Goal: Task Accomplishment & Management: Manage account settings

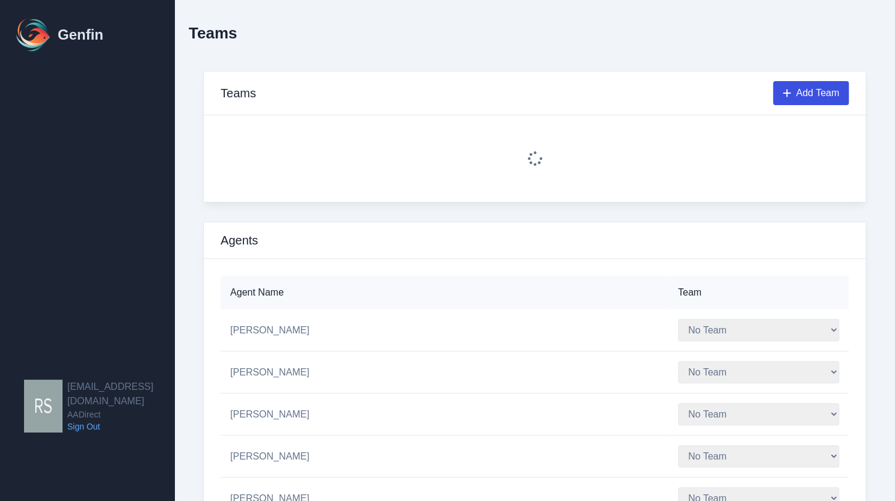
select select "1"
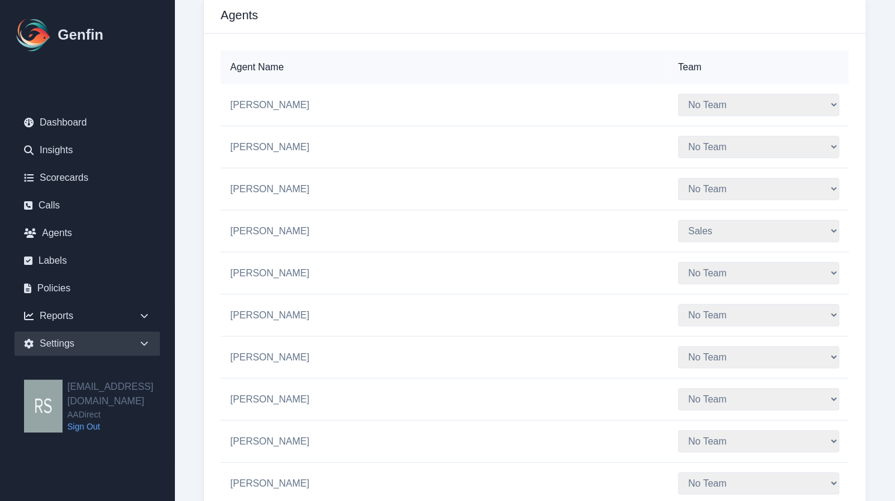
scroll to position [237, 0]
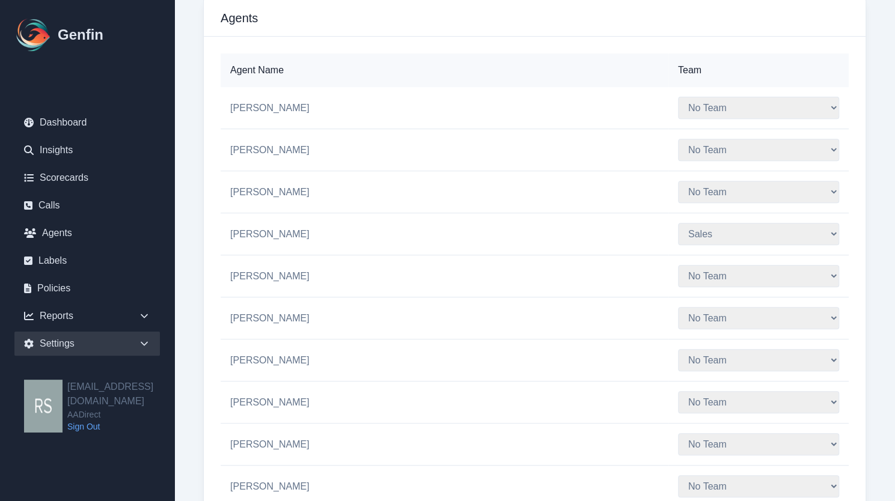
click at [678, 147] on select "No Team Sales" at bounding box center [758, 150] width 161 height 22
click at [668, 145] on td "No Team Sales" at bounding box center [758, 150] width 180 height 42
click at [678, 150] on select "No Team Sales" at bounding box center [758, 150] width 161 height 22
click at [678, 193] on select "No Team Sales" at bounding box center [758, 192] width 161 height 22
click at [531, 146] on td "[PERSON_NAME]" at bounding box center [445, 150] width 448 height 42
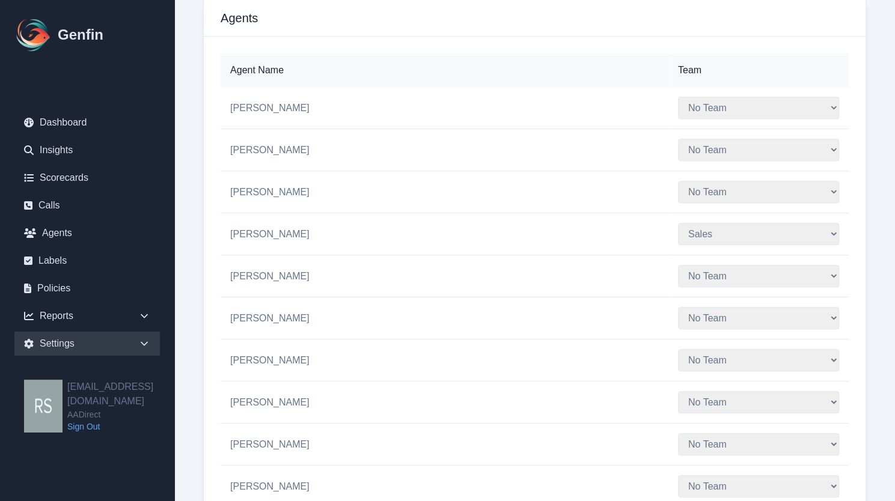
click at [678, 265] on select "No Team Sales" at bounding box center [758, 276] width 161 height 22
click at [593, 257] on td "[PERSON_NAME]" at bounding box center [445, 276] width 448 height 42
drag, startPoint x: 676, startPoint y: 275, endPoint x: 673, endPoint y: 282, distance: 7.8
click at [678, 275] on select "No Team Sales" at bounding box center [758, 276] width 161 height 22
click at [588, 255] on td "[PERSON_NAME]" at bounding box center [445, 276] width 448 height 42
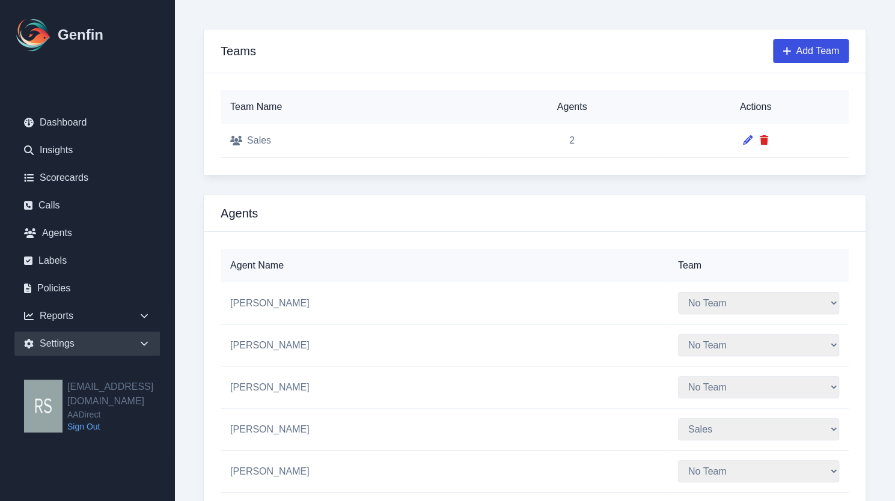
scroll to position [0, 0]
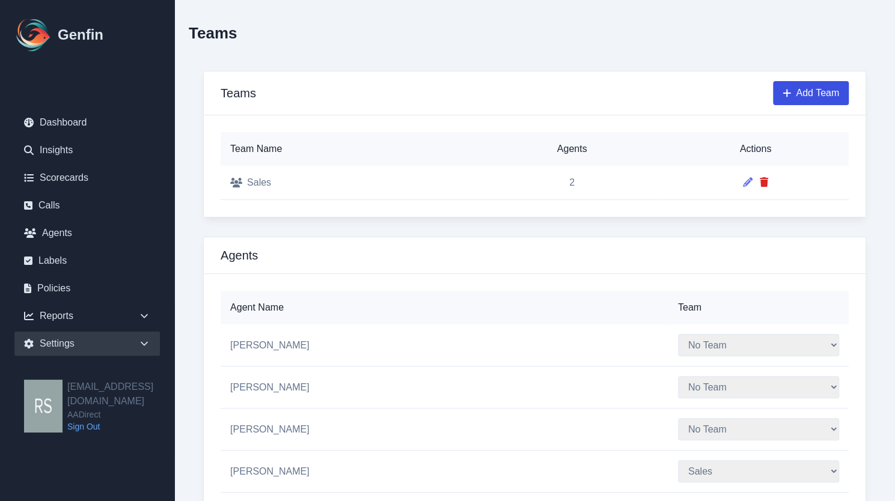
click at [744, 179] on icon at bounding box center [748, 182] width 10 height 10
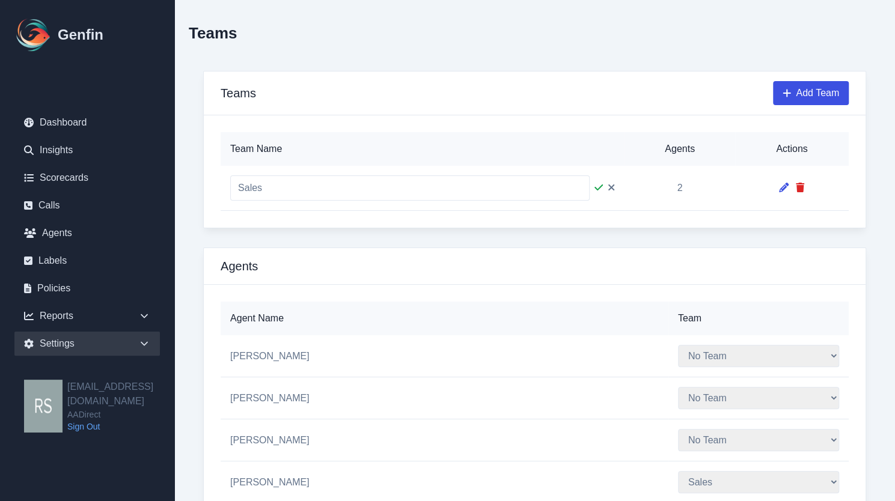
click at [610, 186] on icon at bounding box center [611, 188] width 6 height 6
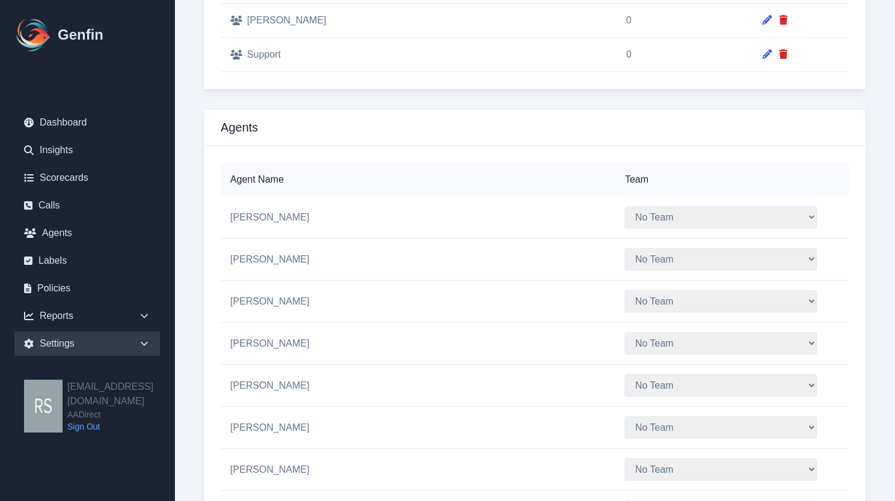
scroll to position [204, 0]
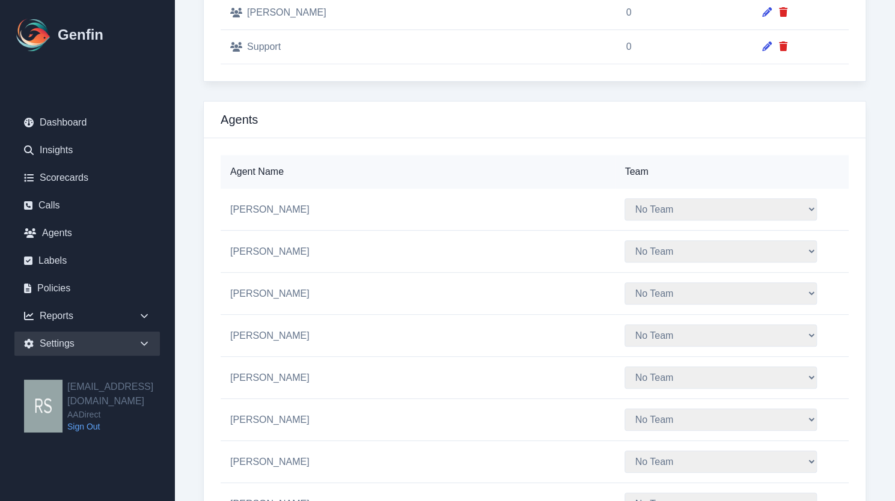
click at [627, 260] on select "No Team Hugo Jesse Support" at bounding box center [720, 251] width 192 height 22
select select "2"
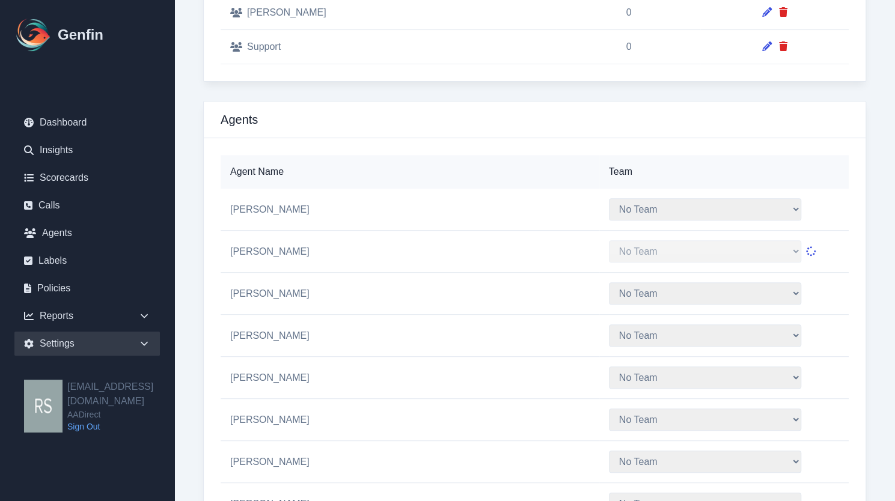
select select "2"
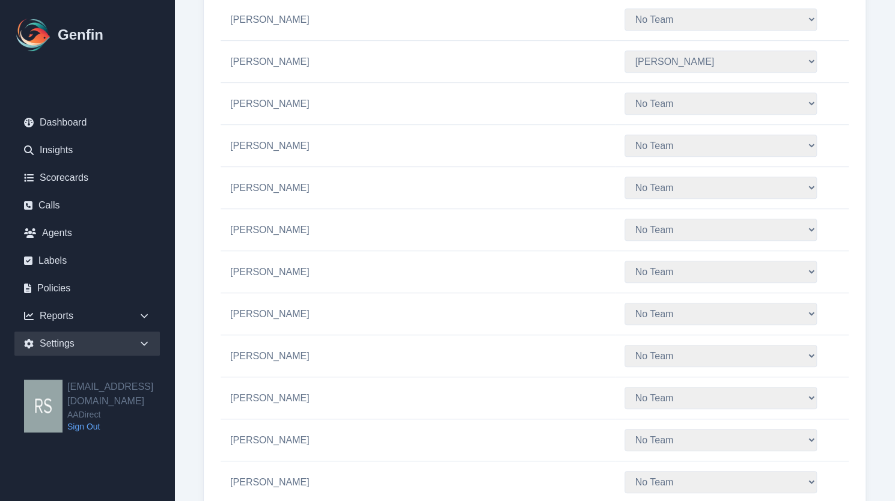
scroll to position [400, 0]
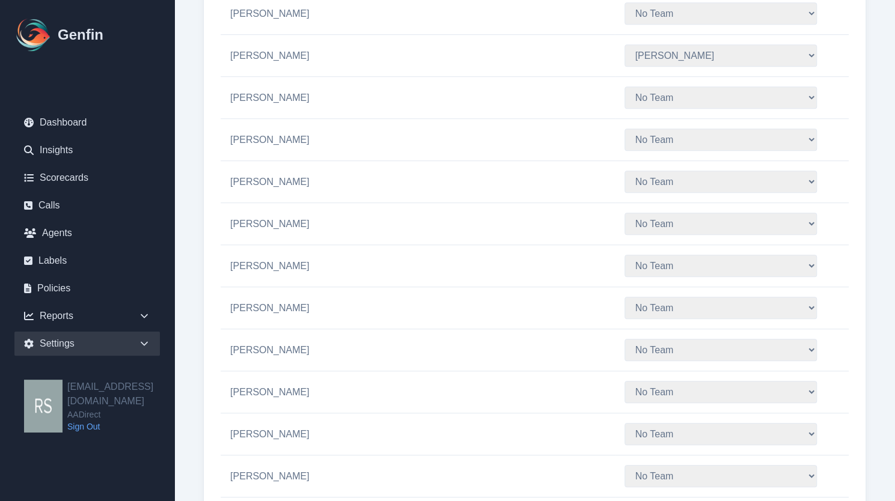
click at [644, 349] on select "No Team Hugo Jesse Support" at bounding box center [720, 350] width 192 height 22
select select "2"
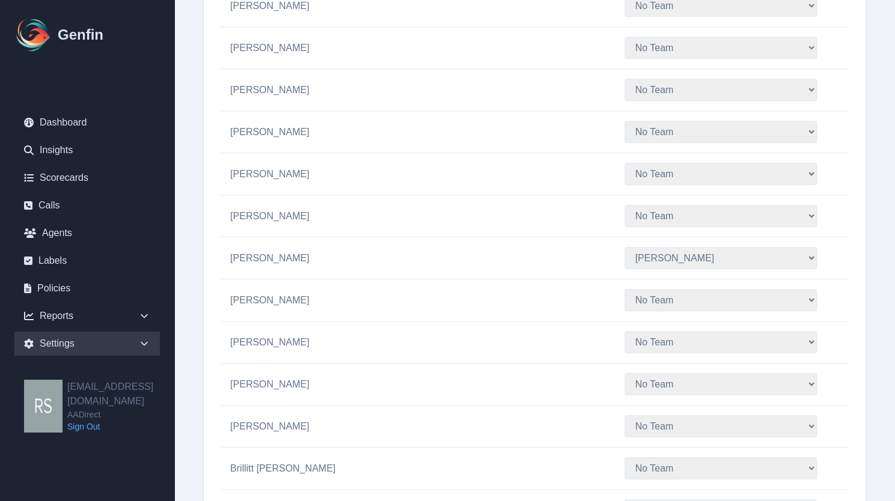
scroll to position [520, 0]
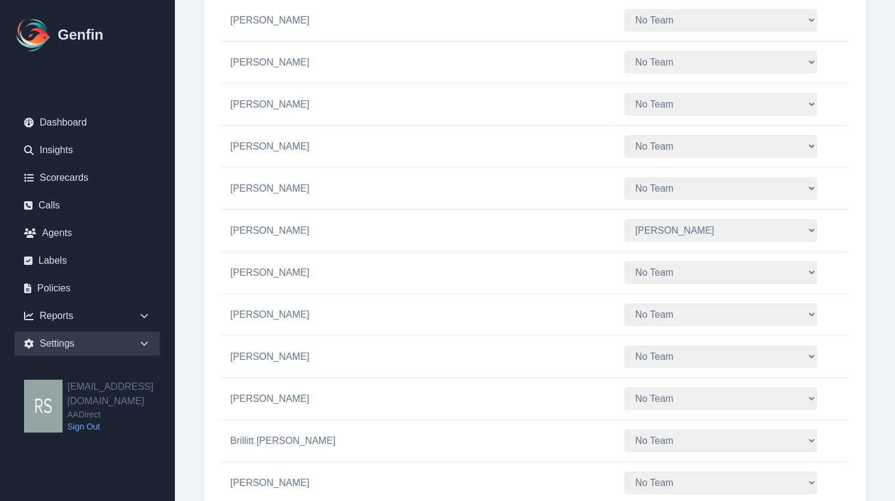
click at [644, 267] on select "No Team Hugo Jesse Support" at bounding box center [720, 272] width 192 height 22
select select "3"
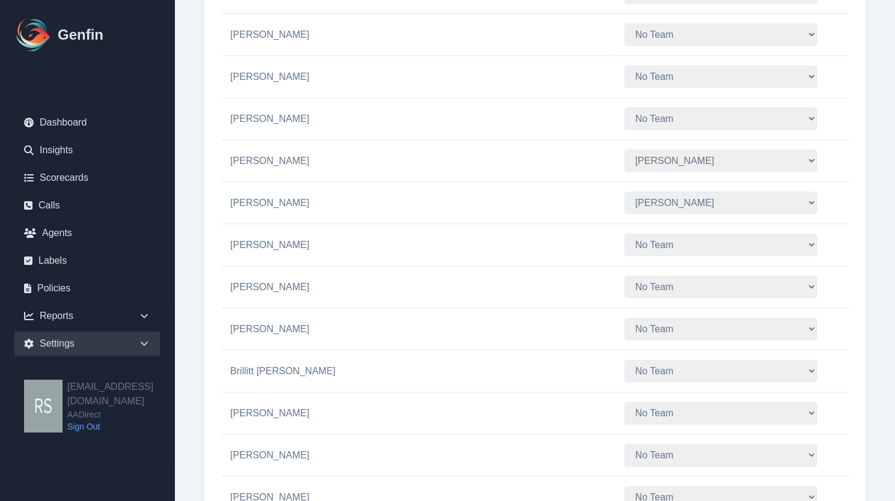
scroll to position [592, 0]
click at [663, 191] on select "No Team Hugo Jesse Support" at bounding box center [720, 200] width 192 height 22
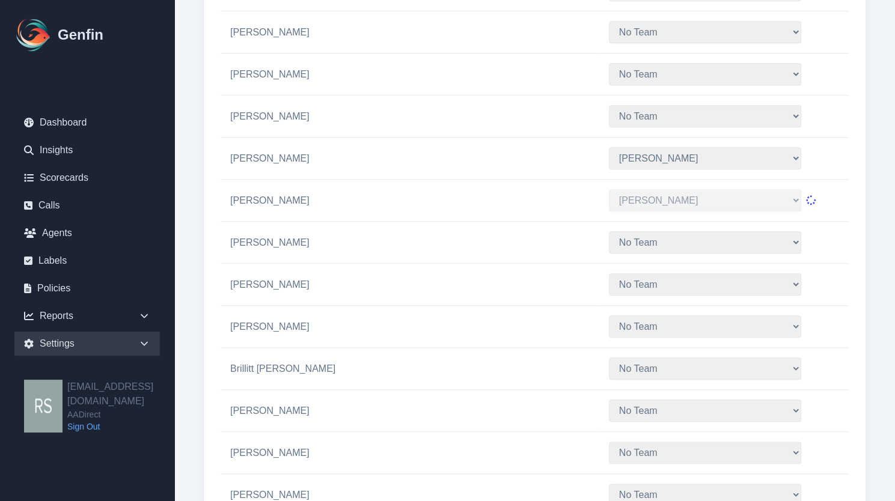
select select "4"
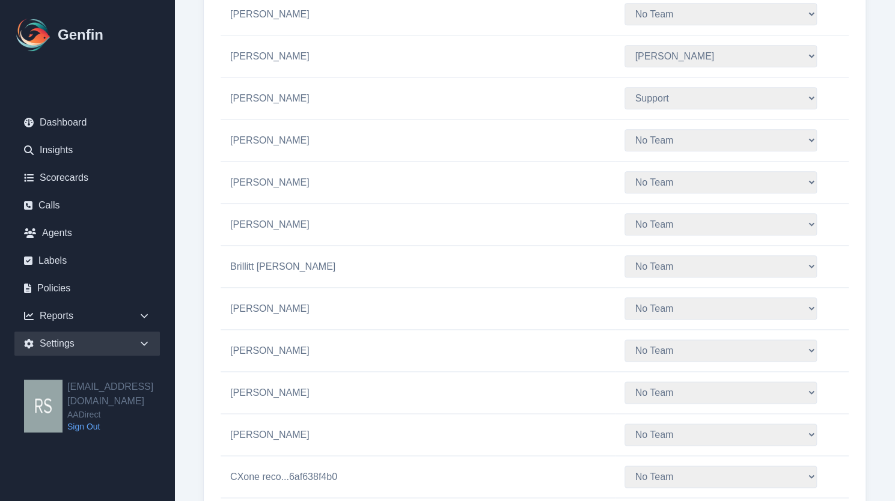
scroll to position [695, 0]
click at [688, 227] on select "No Team Hugo Jesse Support" at bounding box center [720, 223] width 192 height 22
select select "2"
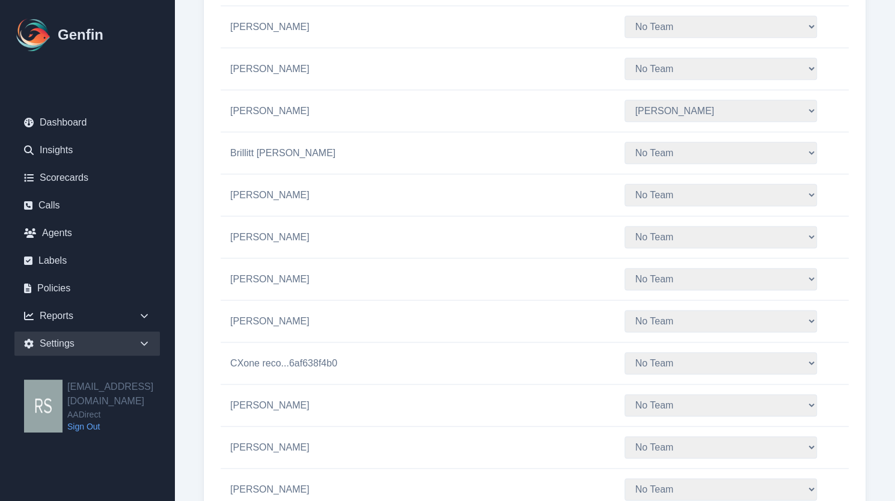
scroll to position [808, 0]
click at [637, 241] on td "No Team Hugo Jesse Support" at bounding box center [732, 237] width 234 height 42
click at [641, 231] on select "No Team Hugo Jesse Support" at bounding box center [720, 236] width 192 height 22
select select "3"
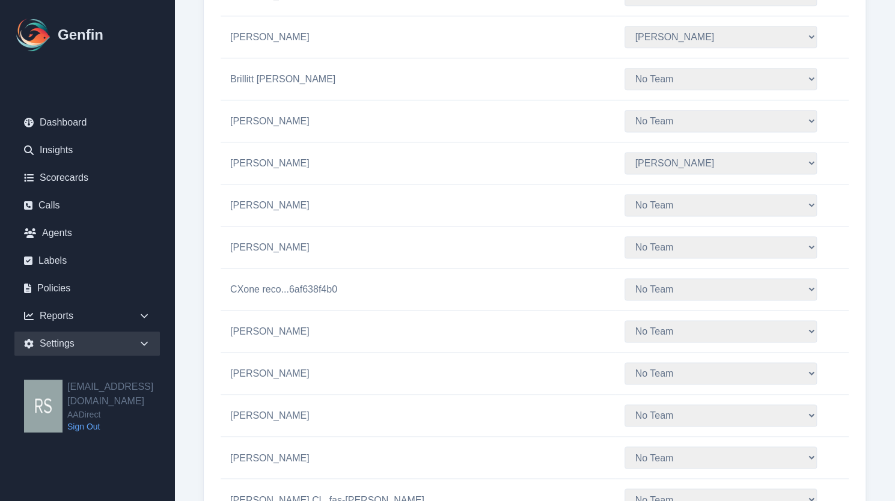
scroll to position [883, 0]
click at [637, 235] on select "No Team Hugo Jesse Support" at bounding box center [720, 246] width 192 height 22
select select "4"
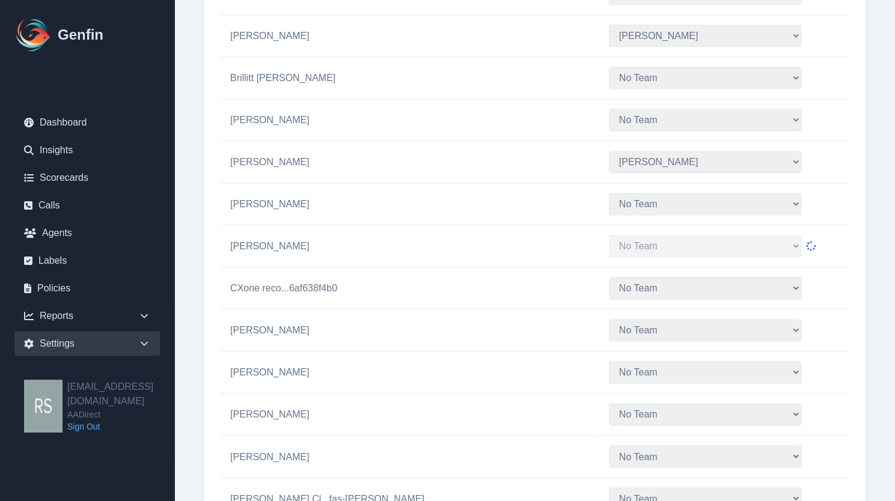
select select "4"
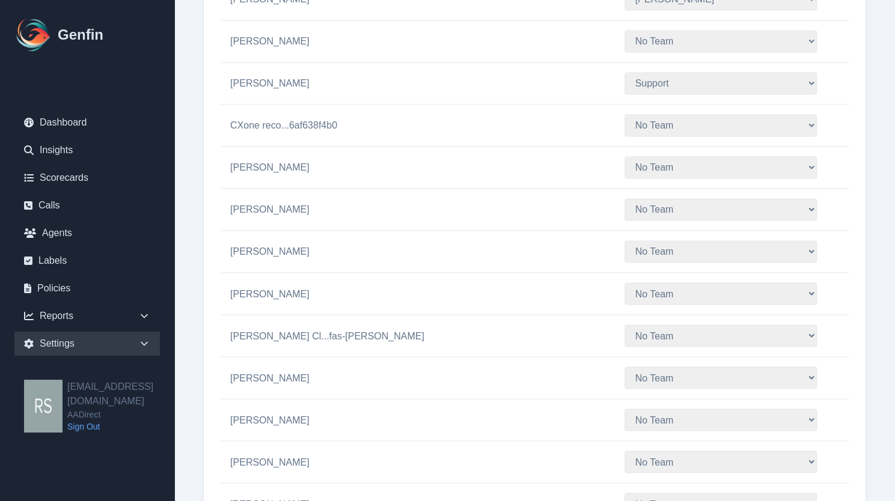
scroll to position [1046, 0]
click at [642, 251] on select "No Team Hugo Jesse Support" at bounding box center [720, 251] width 192 height 22
select select "2"
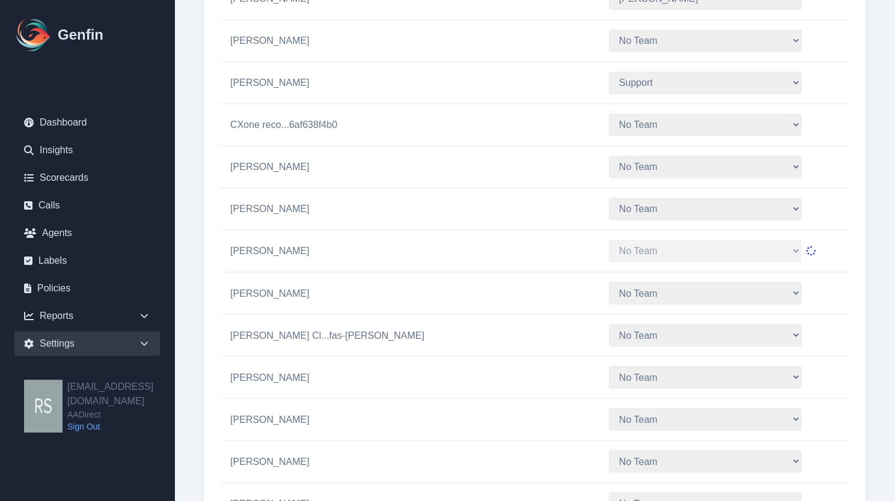
select select "2"
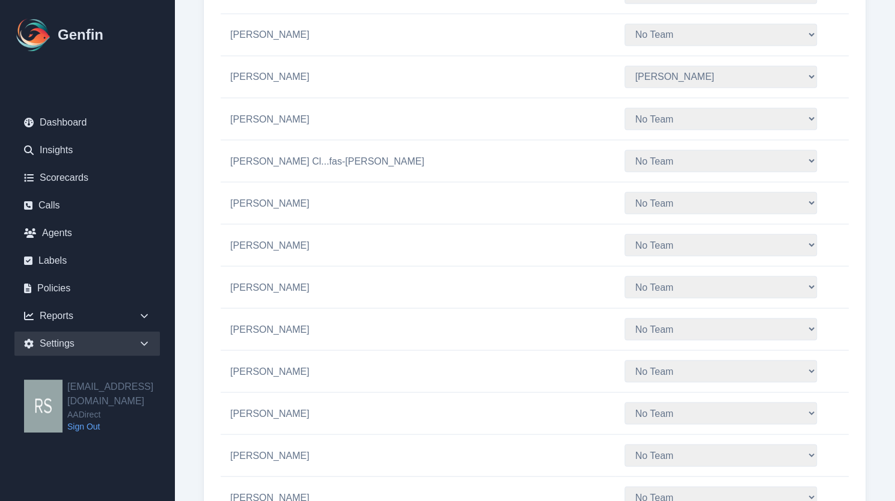
scroll to position [1224, 0]
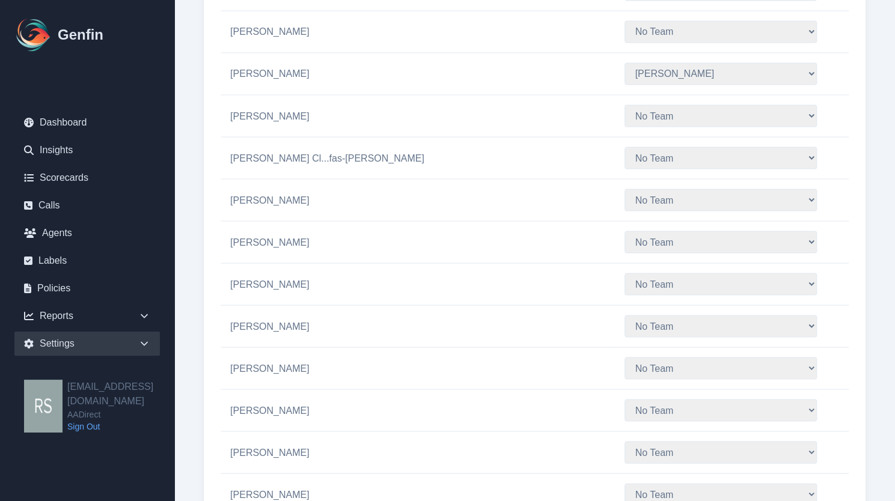
click at [632, 231] on select "No Team Hugo Jesse Support" at bounding box center [720, 242] width 192 height 22
select select "2"
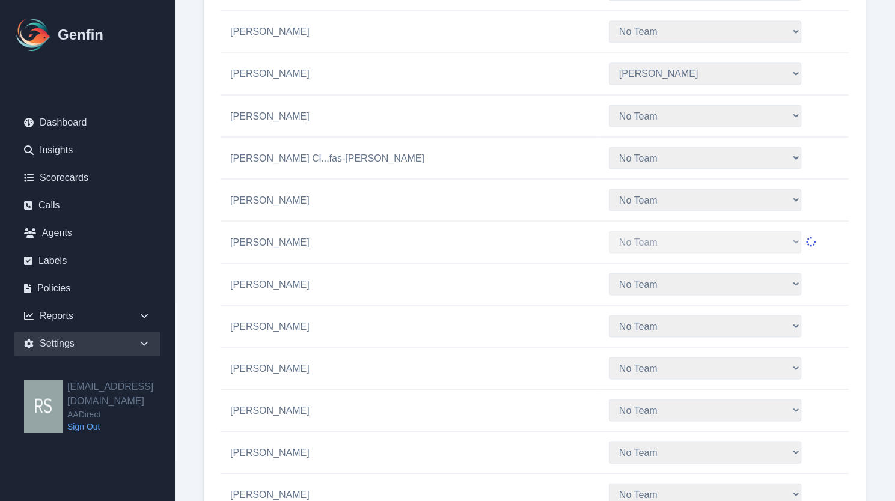
select select "2"
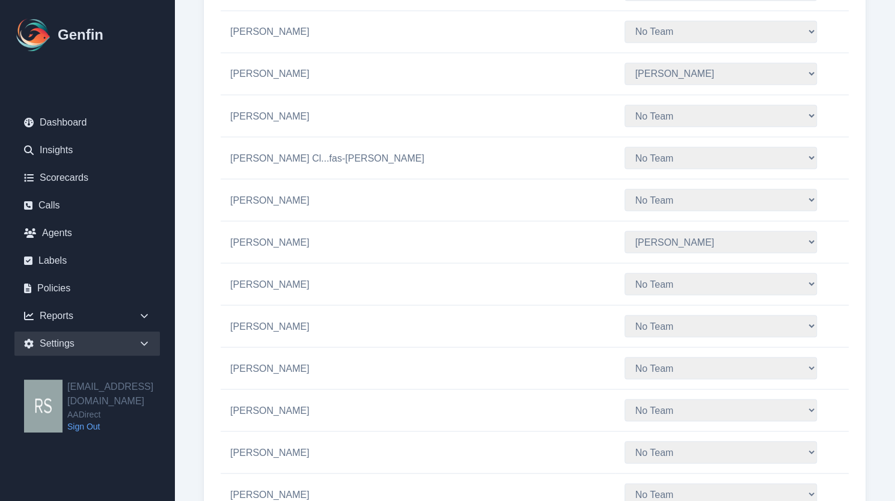
click at [639, 273] on select "No Team Hugo Jesse Support" at bounding box center [720, 284] width 192 height 22
select select "3"
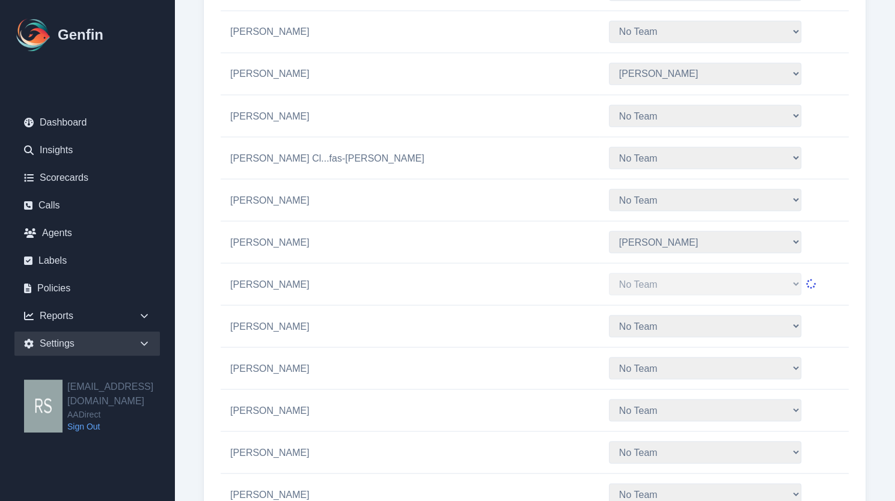
select select "3"
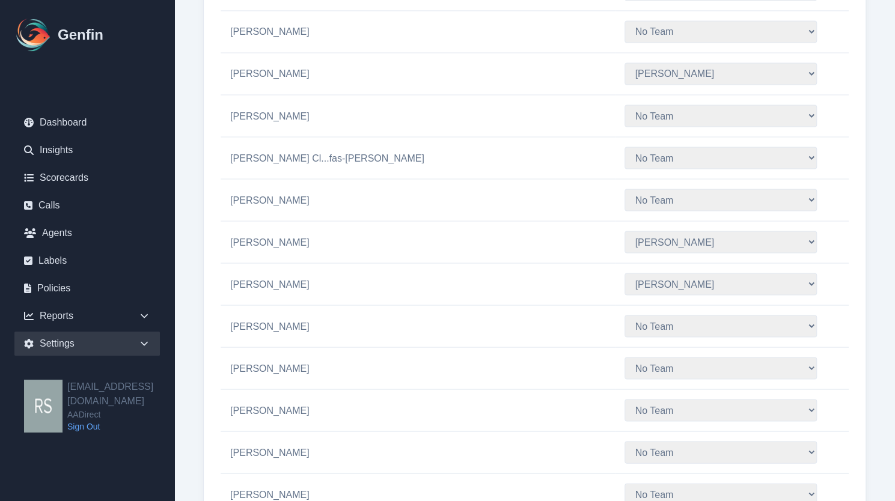
scroll to position [1263, 0]
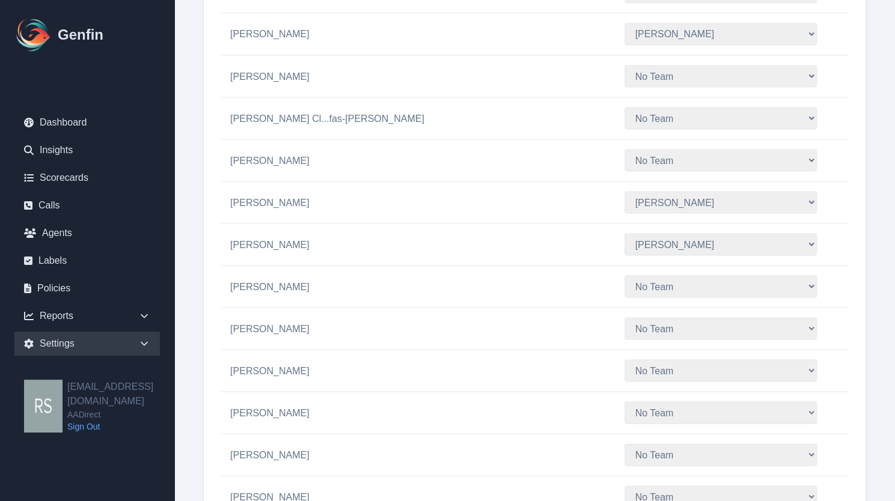
click at [627, 317] on select "No Team Hugo Jesse Support" at bounding box center [720, 328] width 192 height 22
select select "4"
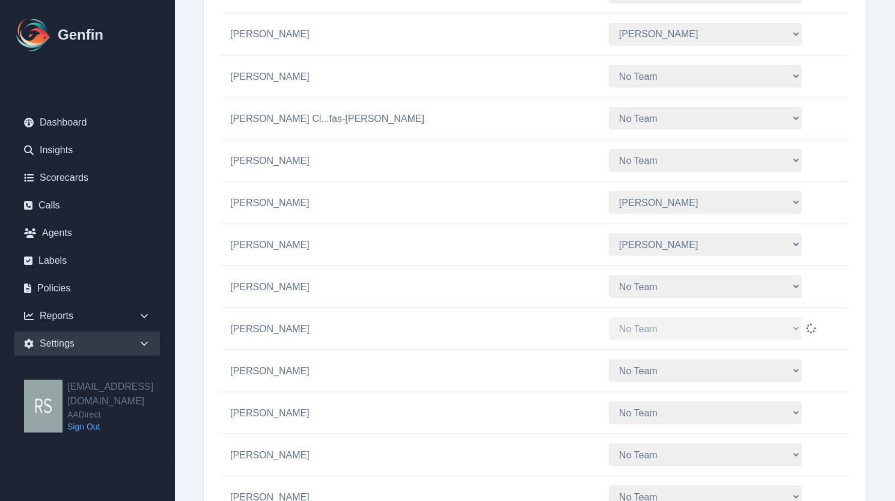
select select "4"
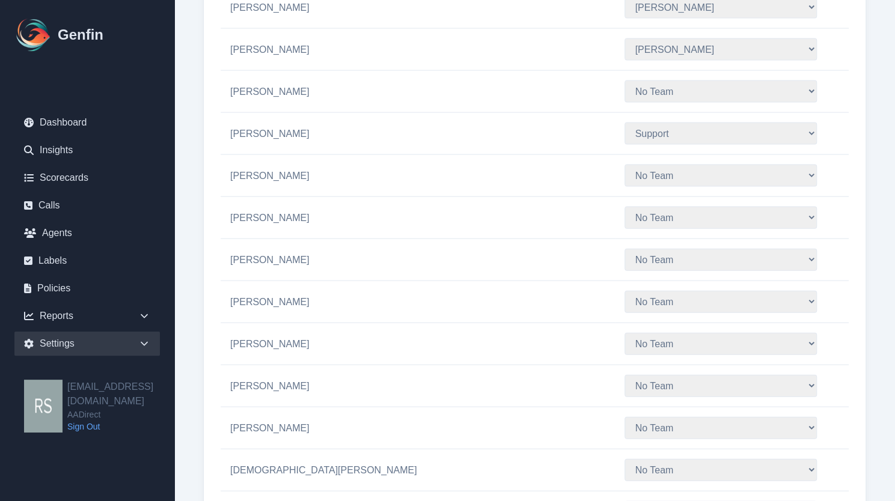
scroll to position [1459, 0]
click at [631, 332] on select "No Team Hugo Jesse Support" at bounding box center [720, 343] width 192 height 22
select select "4"
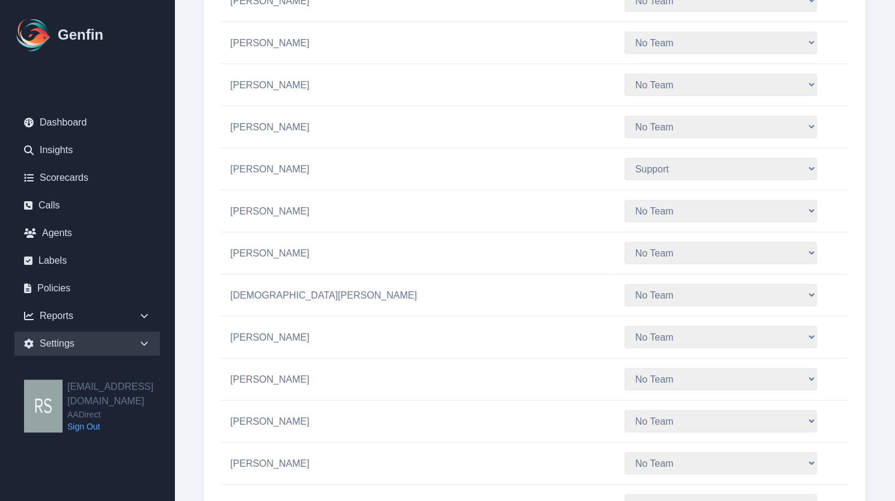
click at [624, 285] on select "No Team Hugo Jesse Support" at bounding box center [720, 295] width 192 height 22
select select "3"
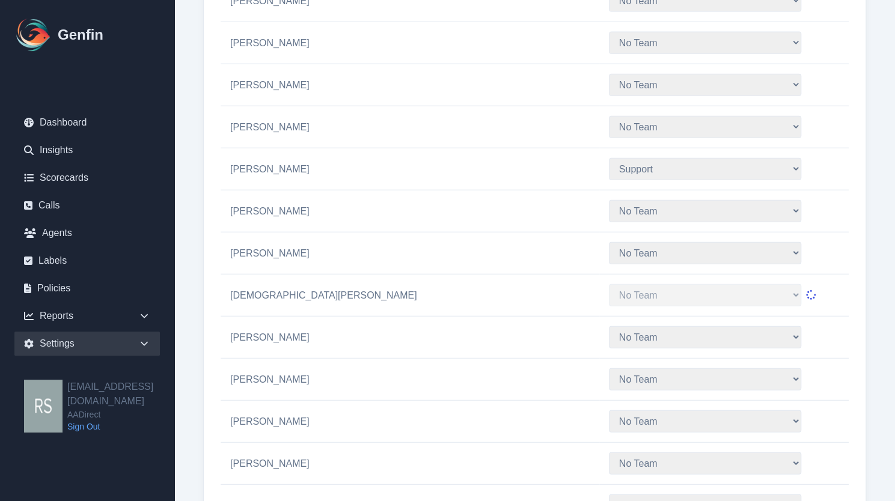
select select "3"
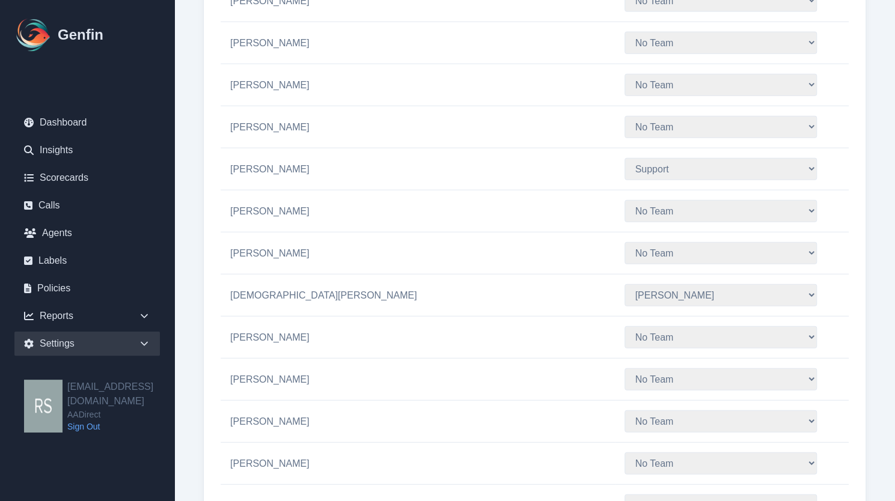
scroll to position [1688, 0]
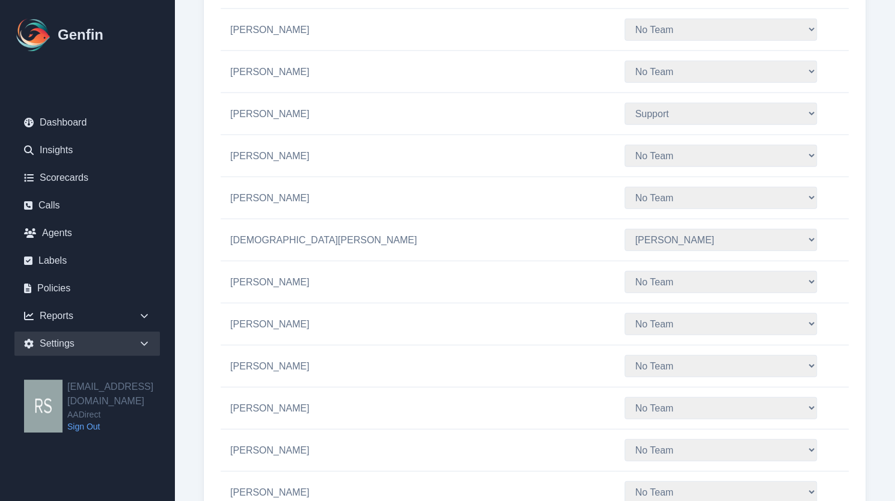
click at [666, 271] on select "No Team Hugo Jesse Support" at bounding box center [720, 282] width 192 height 22
select select "4"
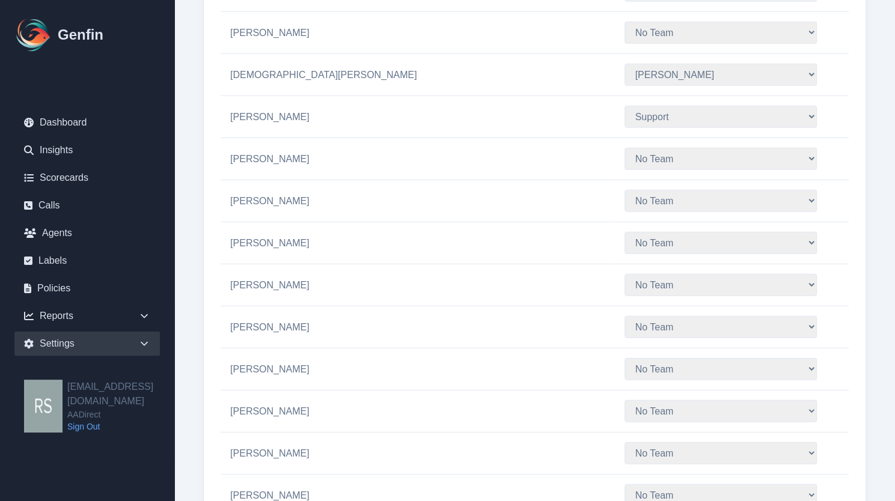
scroll to position [1854, 0]
click at [626, 231] on select "No Team Hugo Jesse Support" at bounding box center [720, 242] width 192 height 22
select select "3"
click at [655, 273] on select "No Team Hugo Jesse Support" at bounding box center [720, 284] width 192 height 22
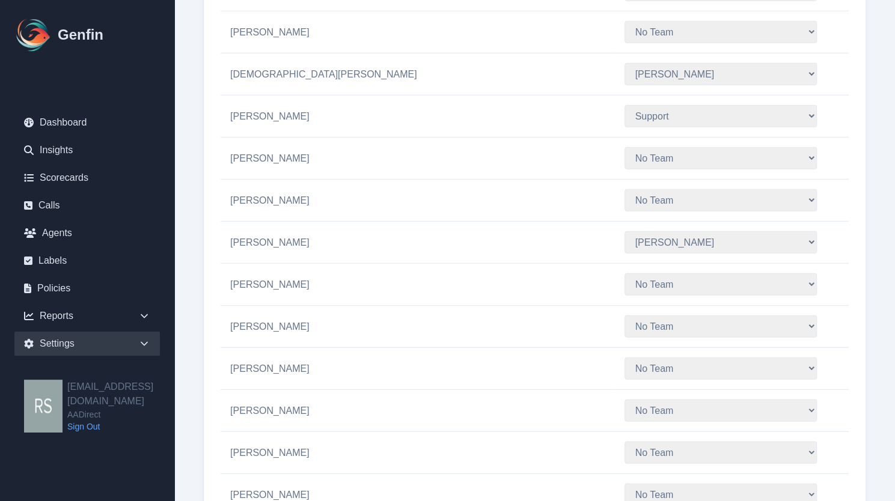
select select "2"
click at [645, 273] on select "No Team Hugo Jesse Support" at bounding box center [720, 284] width 192 height 22
select select "3"
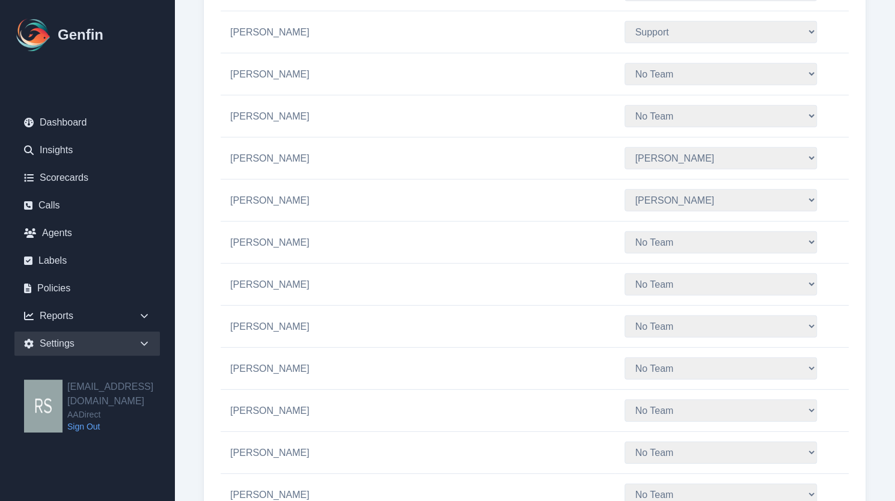
select select "3"
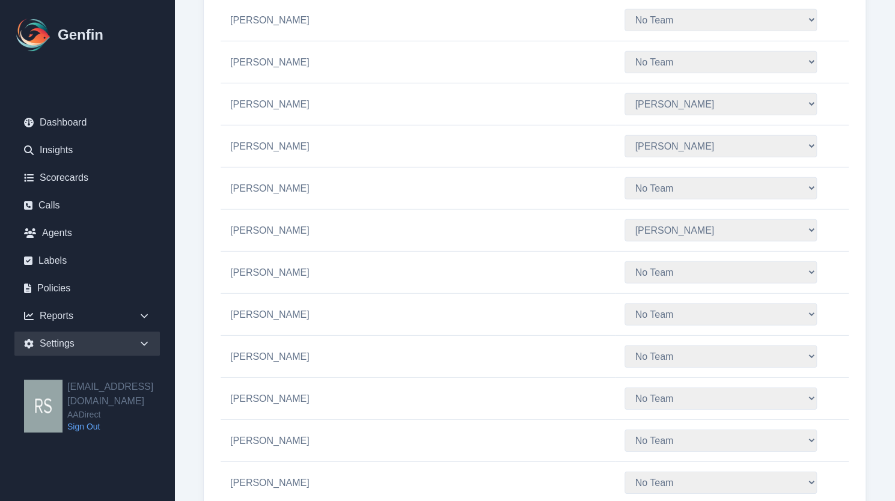
scroll to position [1994, 0]
click at [648, 344] on select "No Team Hugo Jesse Support" at bounding box center [720, 355] width 192 height 22
select select "2"
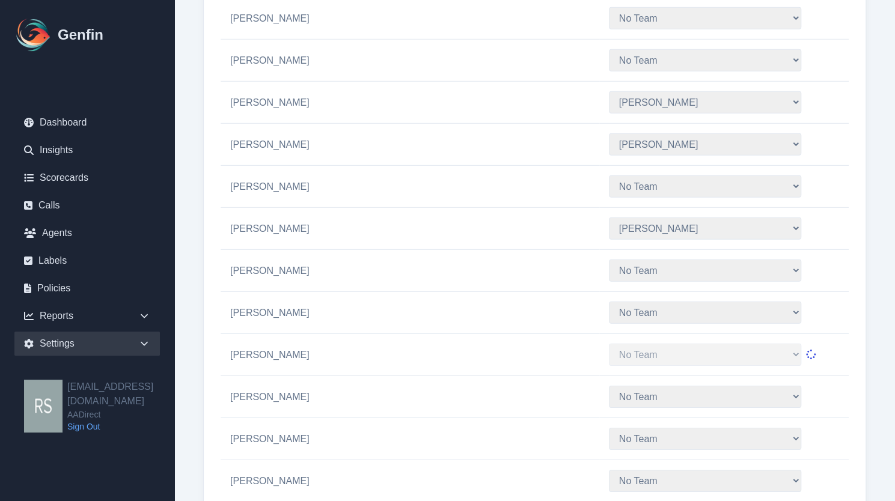
select select "2"
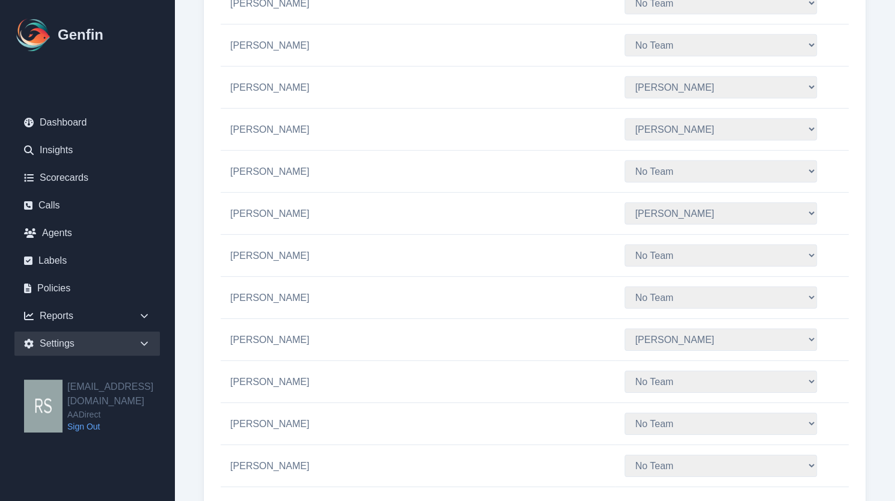
scroll to position [2054, 0]
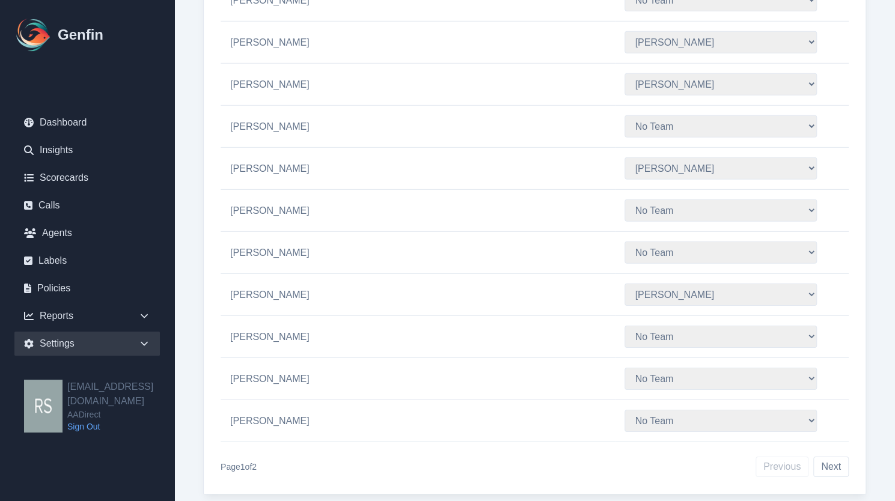
click at [648, 410] on select "No Team Hugo Jesse Support" at bounding box center [720, 421] width 192 height 22
select select "4"
click at [820, 457] on button "Next" at bounding box center [830, 467] width 35 height 20
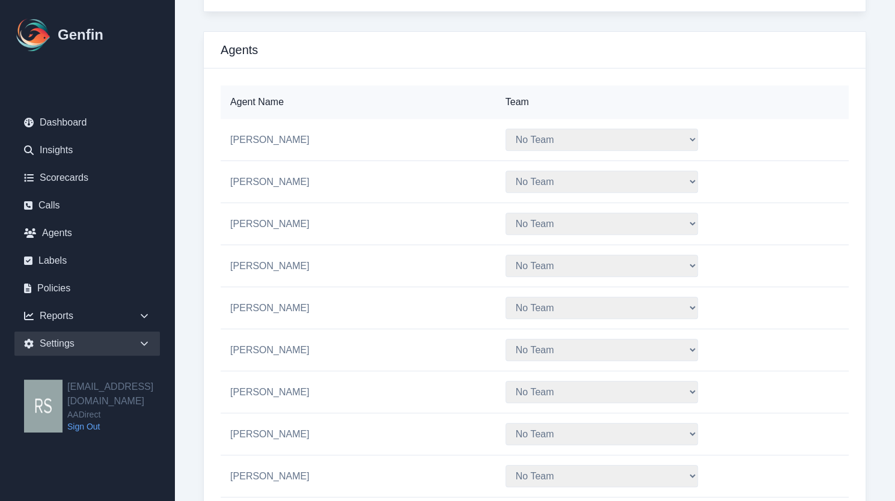
scroll to position [305, 0]
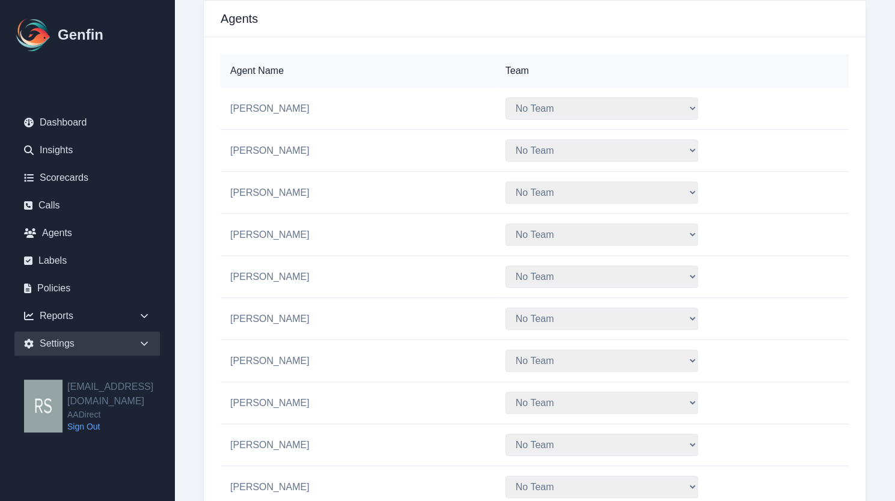
click at [645, 186] on select "No Team Hugo Jesse Support" at bounding box center [601, 193] width 192 height 22
select select "2"
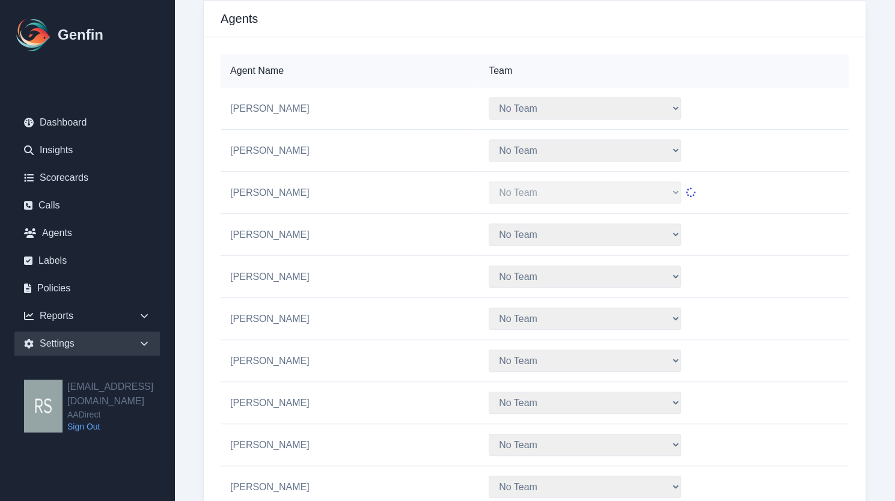
select select "2"
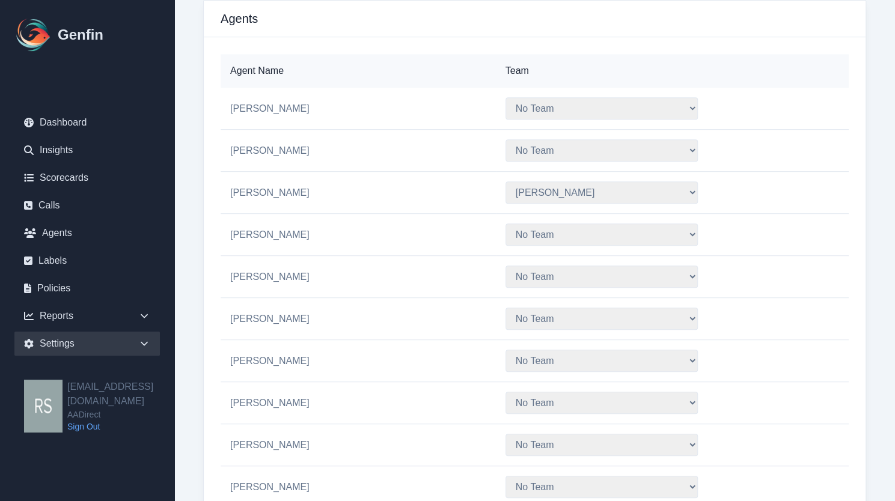
click at [595, 230] on select "No Team Hugo Jesse Support" at bounding box center [601, 235] width 192 height 22
select select "3"
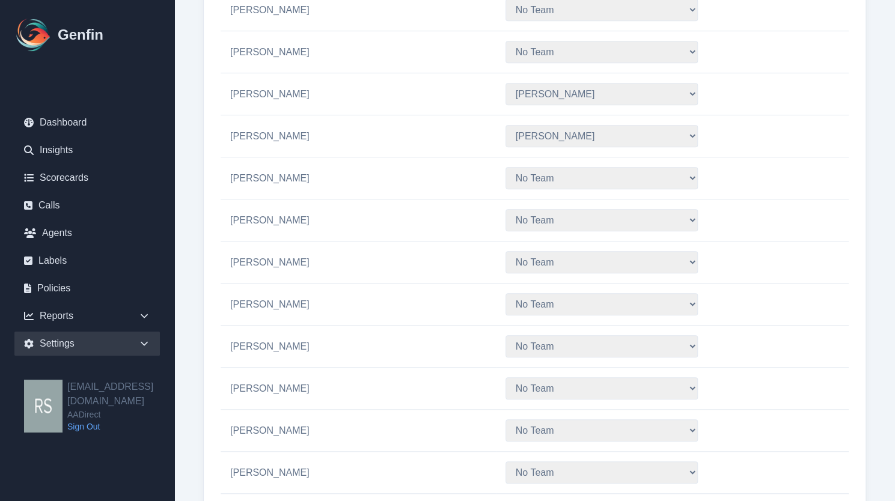
scroll to position [424, 0]
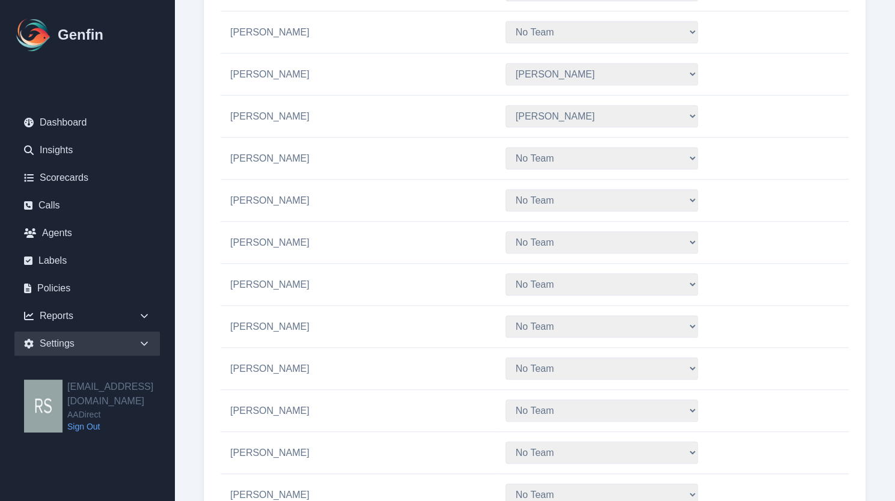
click at [620, 241] on select "No Team Hugo Jesse Support" at bounding box center [601, 242] width 192 height 22
select select "3"
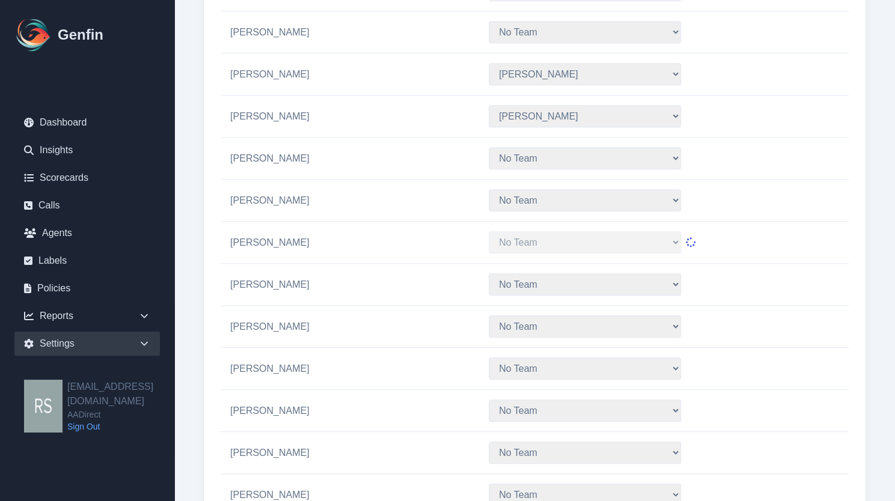
select select "3"
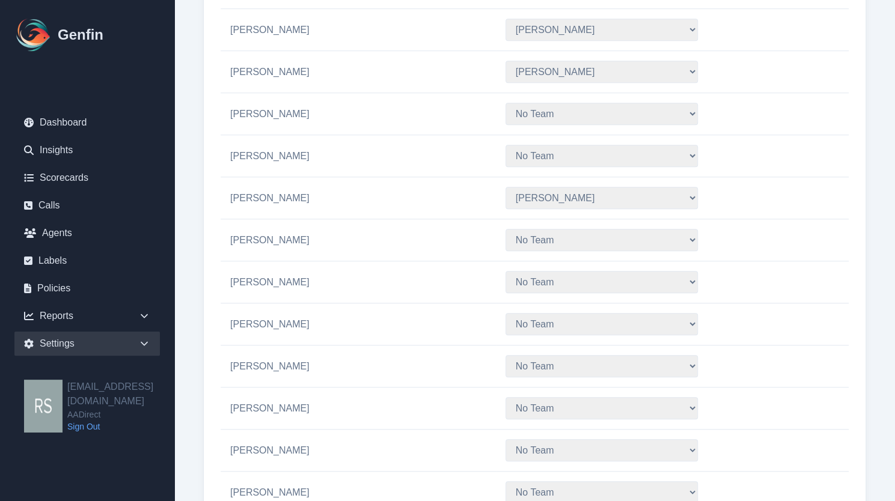
scroll to position [478, 0]
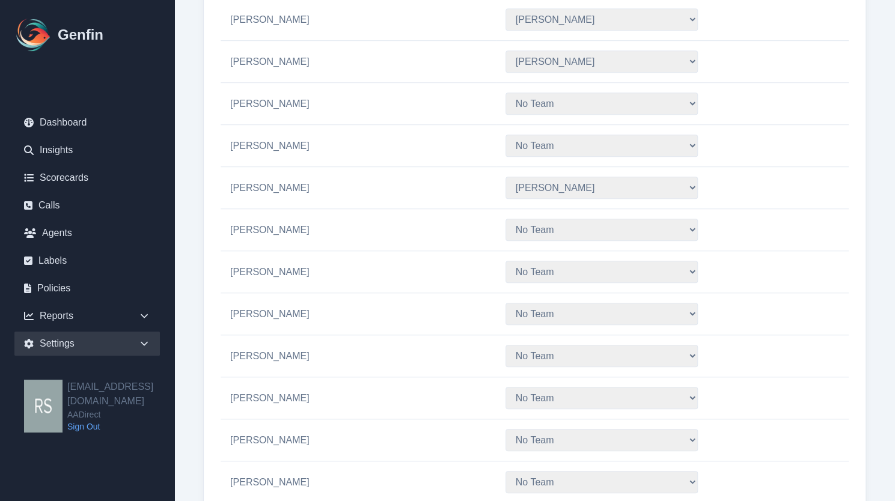
click at [584, 276] on select "No Team Hugo Jesse Support" at bounding box center [601, 272] width 192 height 22
select select "2"
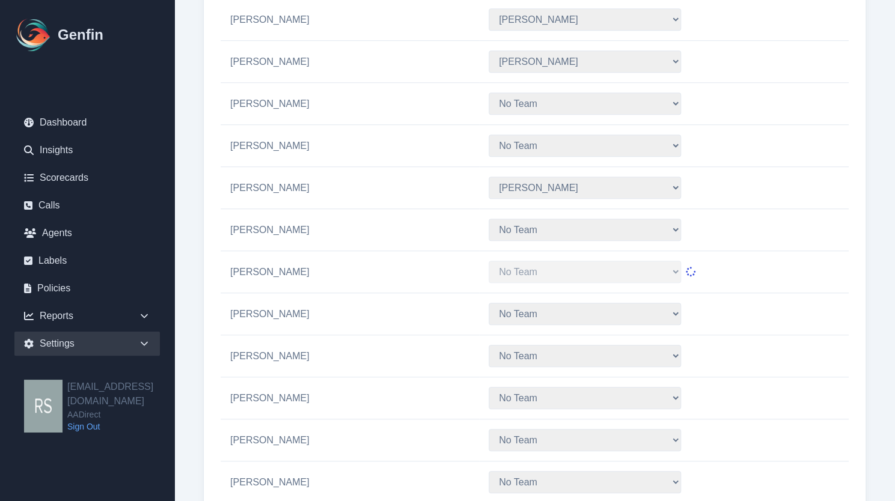
select select "2"
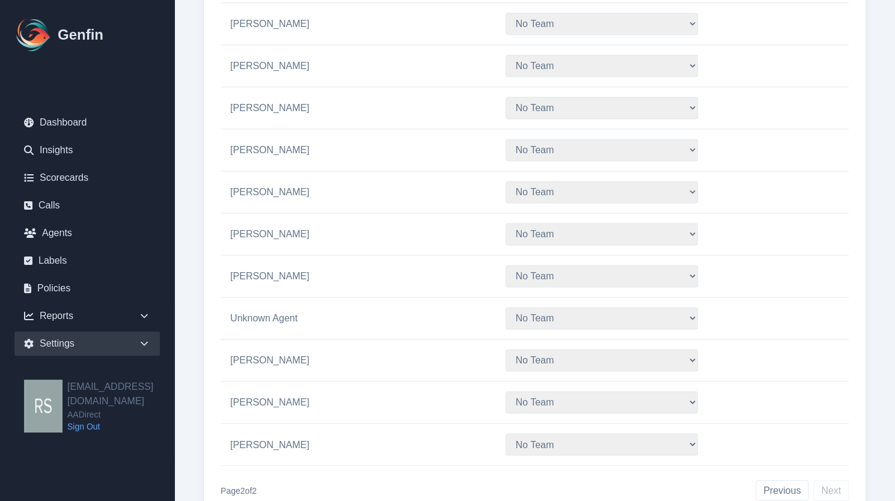
scroll to position [929, 0]
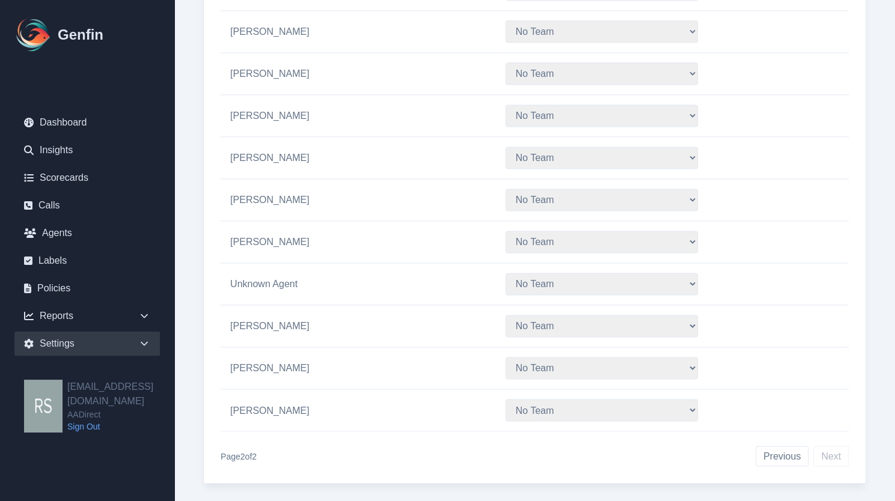
click at [619, 320] on select "No Team Hugo Jesse Support" at bounding box center [601, 326] width 192 height 22
select select "3"
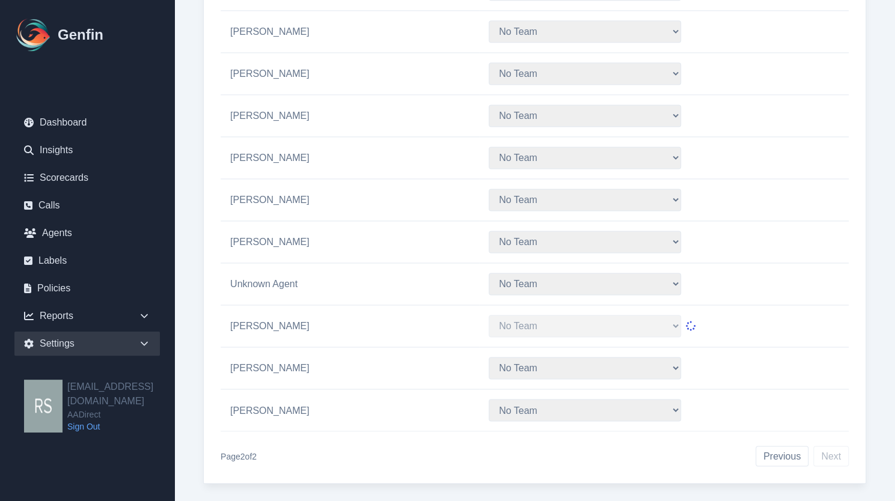
select select "3"
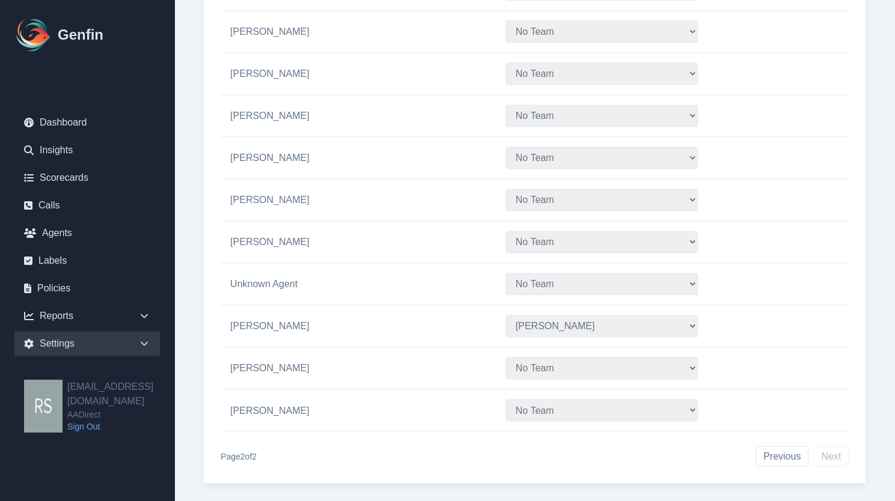
click at [629, 370] on td "No Team Hugo Jesse Support" at bounding box center [672, 368] width 353 height 42
click at [624, 364] on select "No Team Hugo Jesse Support" at bounding box center [601, 368] width 192 height 22
select select "2"
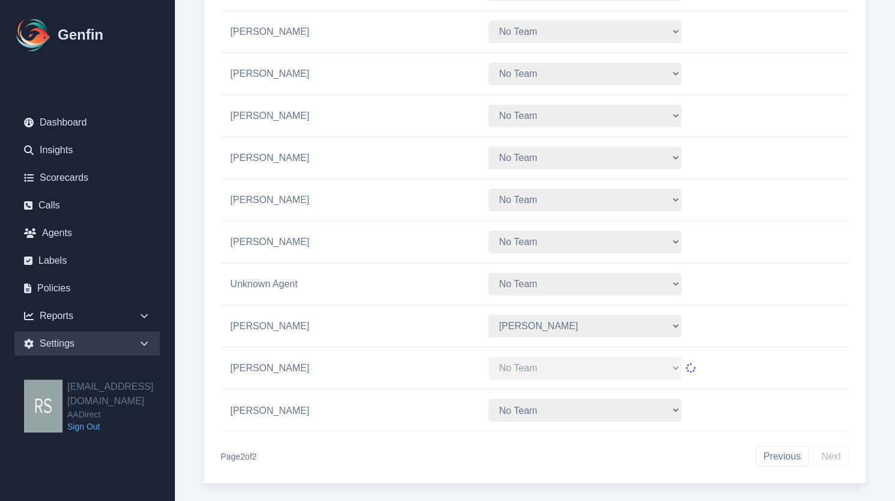
select select "2"
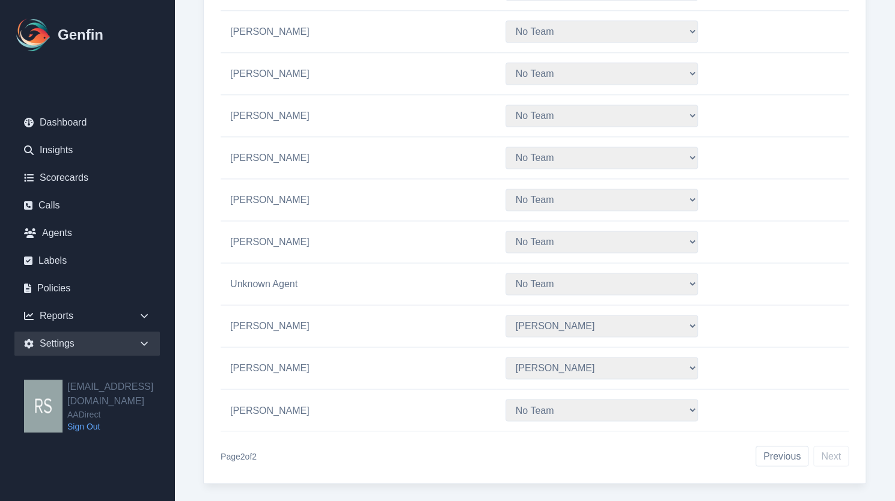
click at [633, 399] on select "No Team Hugo Jesse Support" at bounding box center [601, 410] width 192 height 22
select select "3"
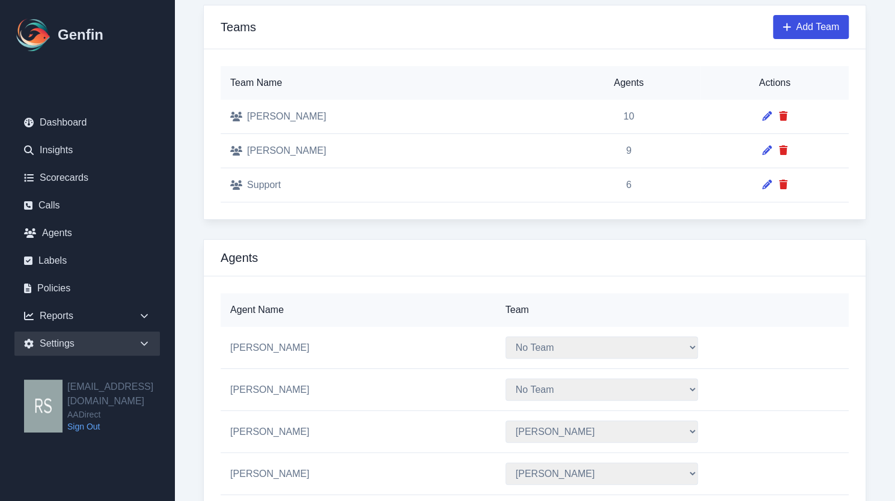
scroll to position [0, 0]
